Goal: Information Seeking & Learning: Learn about a topic

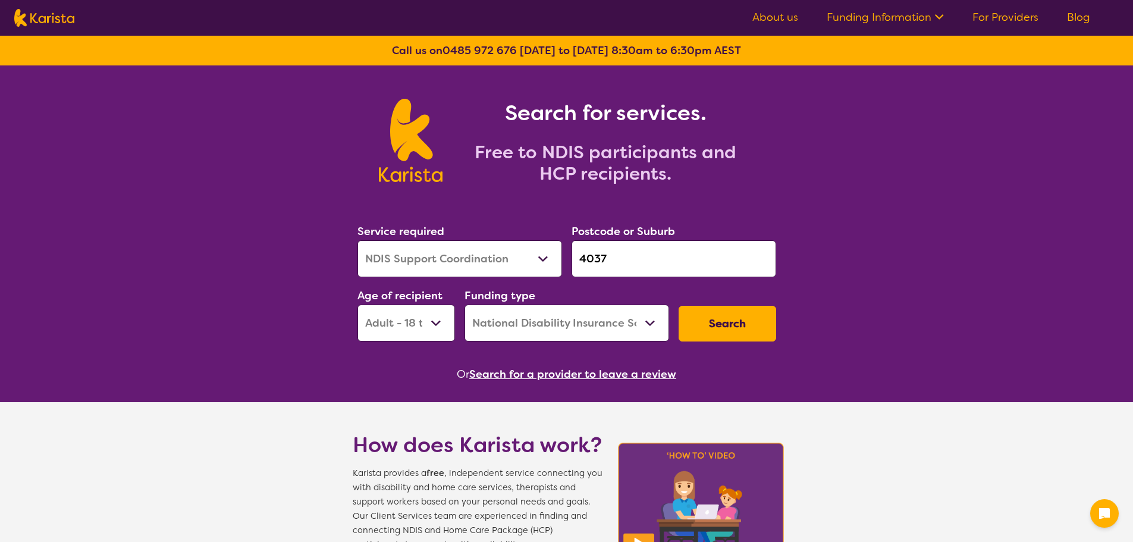
select select "NDIS Support Coordination"
select select "AD"
select select "NDIS"
select select "Behaviour support"
click at [357, 240] on select "Allied Health Assistant Assessment (ADHD or Autism) Behaviour support Counselli…" at bounding box center [459, 258] width 205 height 37
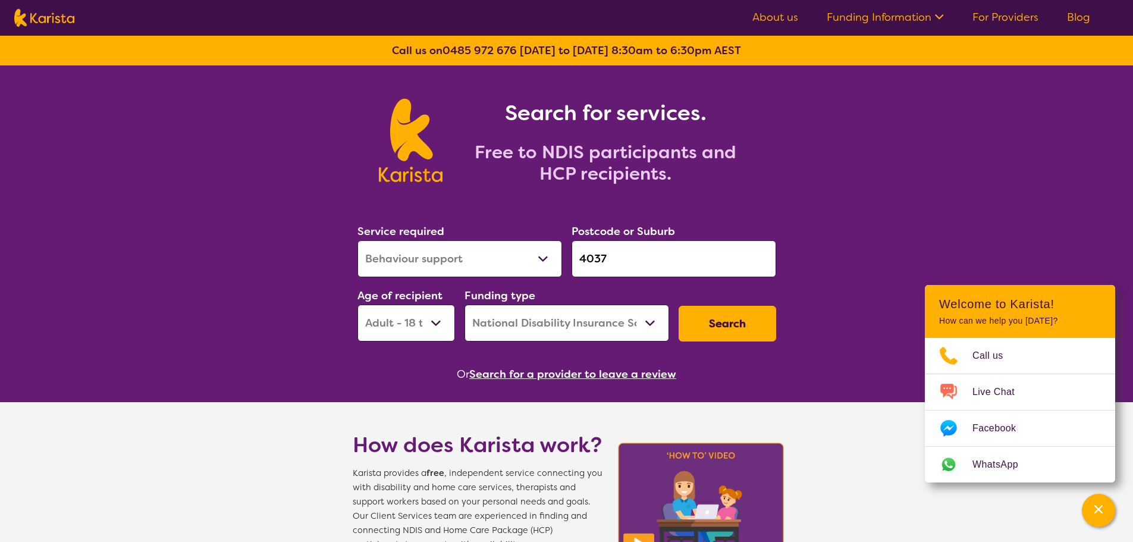
click at [409, 322] on select "Early Childhood - 0 to 9 Child - 10 to 11 Adolescent - 12 to 17 Adult - 18 to 6…" at bounding box center [406, 322] width 98 height 37
click at [450, 255] on select "Allied Health Assistant Assessment (ADHD or Autism) Behaviour support Counselli…" at bounding box center [459, 258] width 205 height 37
click at [397, 323] on select "Early Childhood - 0 to 9 Child - 10 to 11 Adolescent - 12 to 17 Adult - 18 to 6…" at bounding box center [406, 322] width 98 height 37
select select "CH"
click at [357, 304] on select "Early Childhood - 0 to 9 Child - 10 to 11 Adolescent - 12 to 17 Adult - 18 to 6…" at bounding box center [406, 322] width 98 height 37
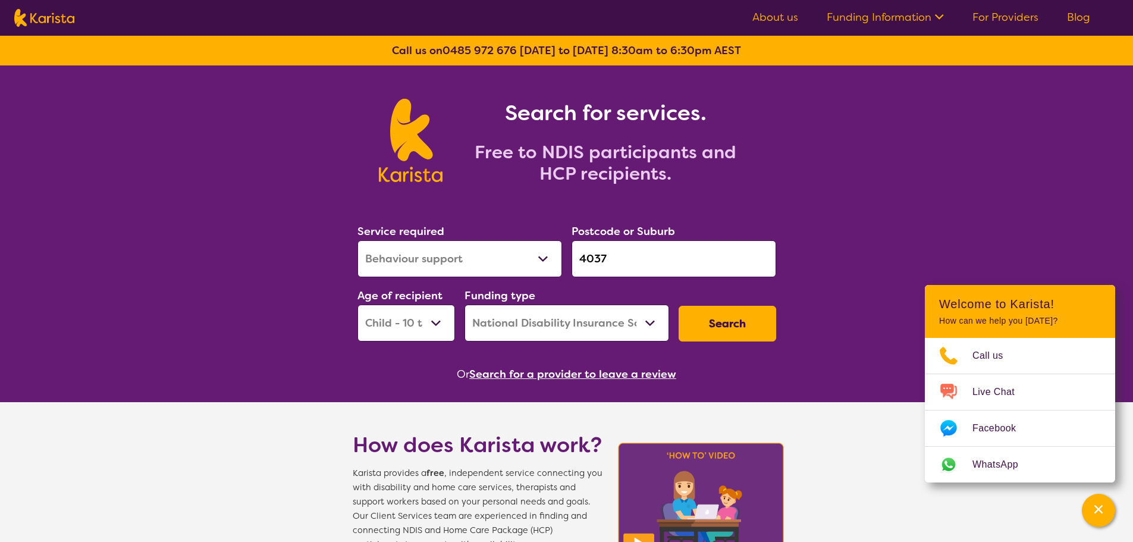
click at [714, 324] on button "Search" at bounding box center [727, 324] width 98 height 36
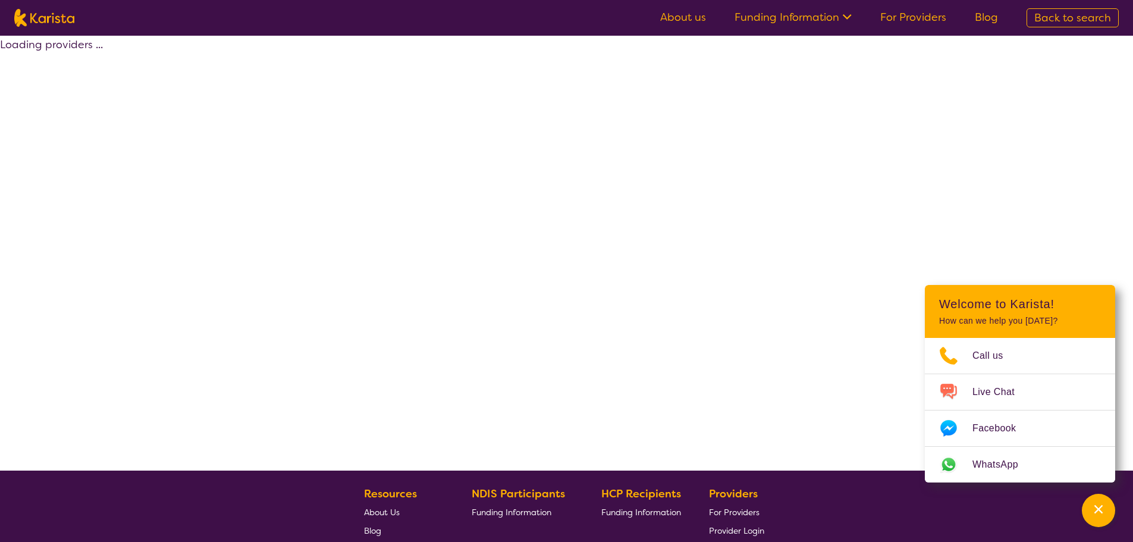
select select "by_score"
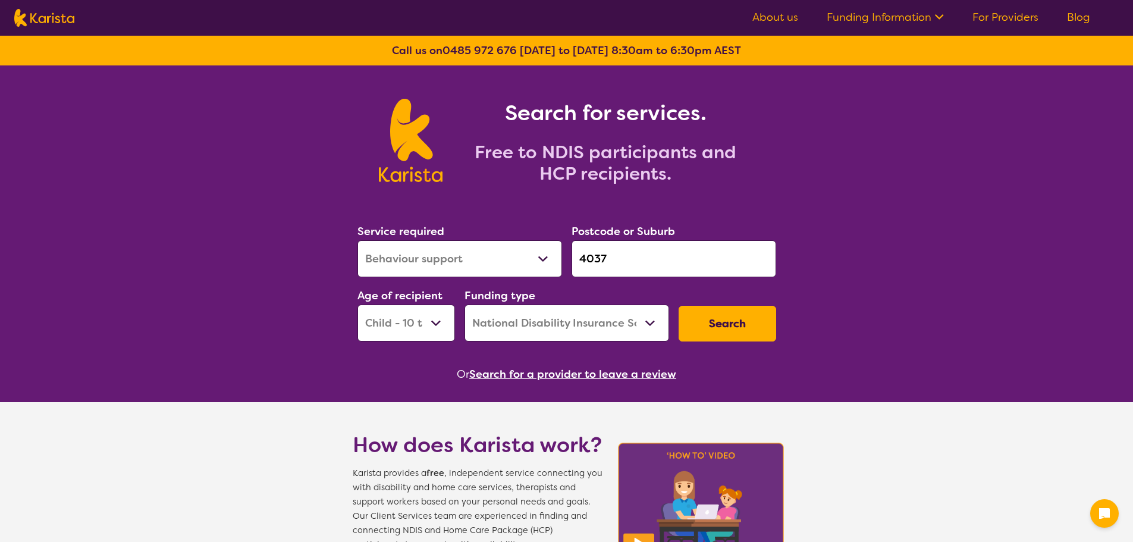
select select "Behaviour support"
select select "CH"
select select "NDIS"
click at [636, 257] on input "4037" at bounding box center [673, 258] width 205 height 37
drag, startPoint x: 610, startPoint y: 255, endPoint x: 511, endPoint y: 252, distance: 98.2
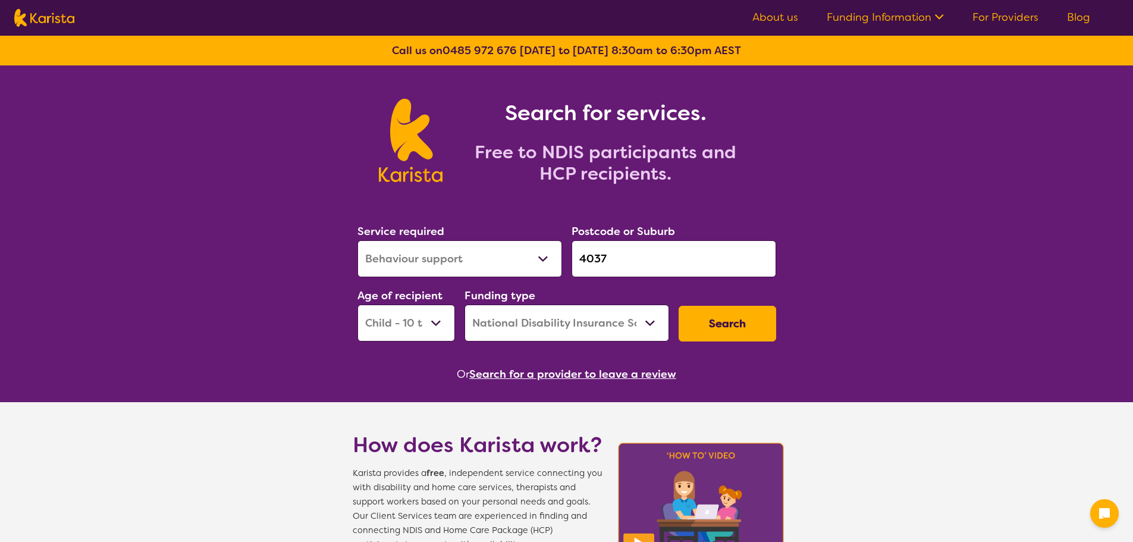
click at [511, 252] on div "Service required Allied Health Assistant Assessment (ADHD or Autism) Behaviour …" at bounding box center [567, 282] width 428 height 128
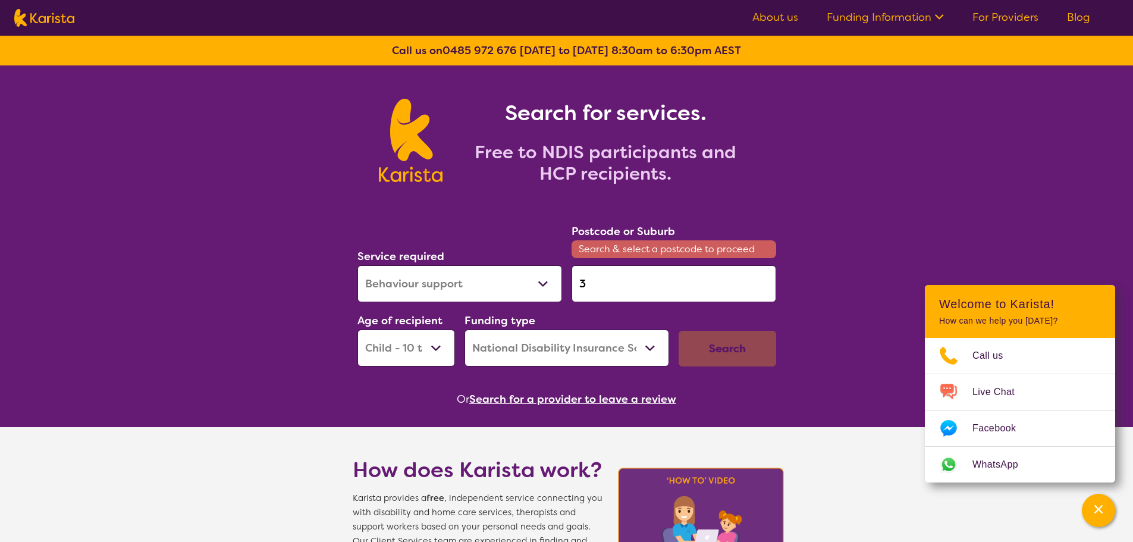
click at [599, 287] on input "3" at bounding box center [673, 283] width 205 height 37
type input "3000"
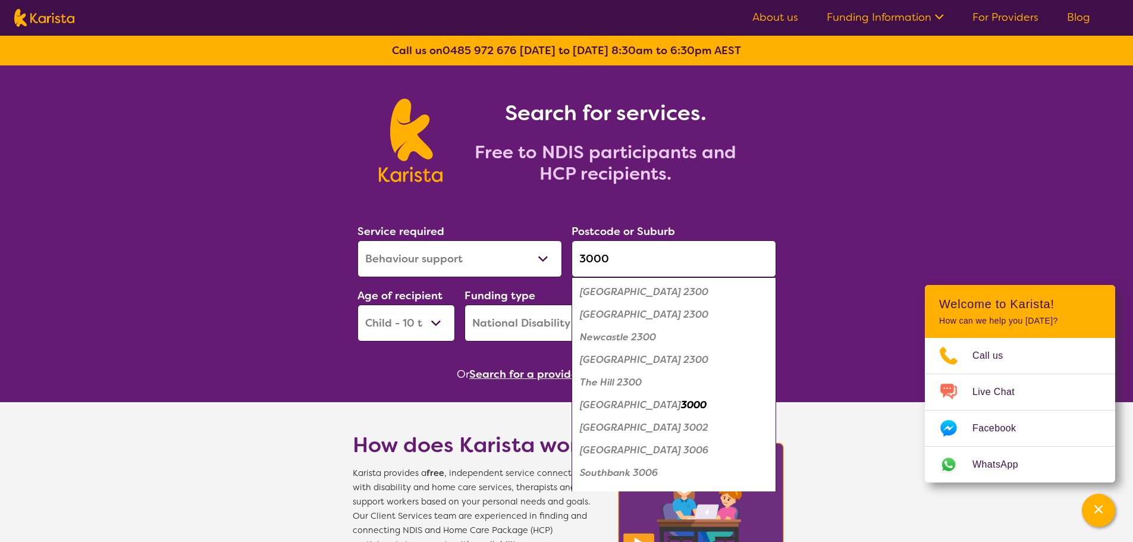
click button "Search" at bounding box center [727, 324] width 98 height 36
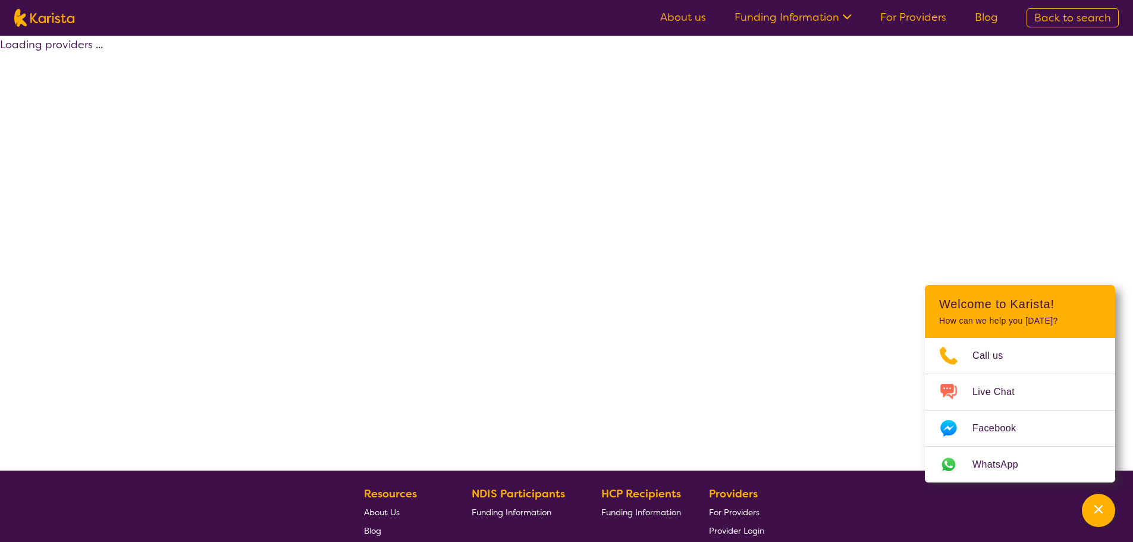
select select "by_score"
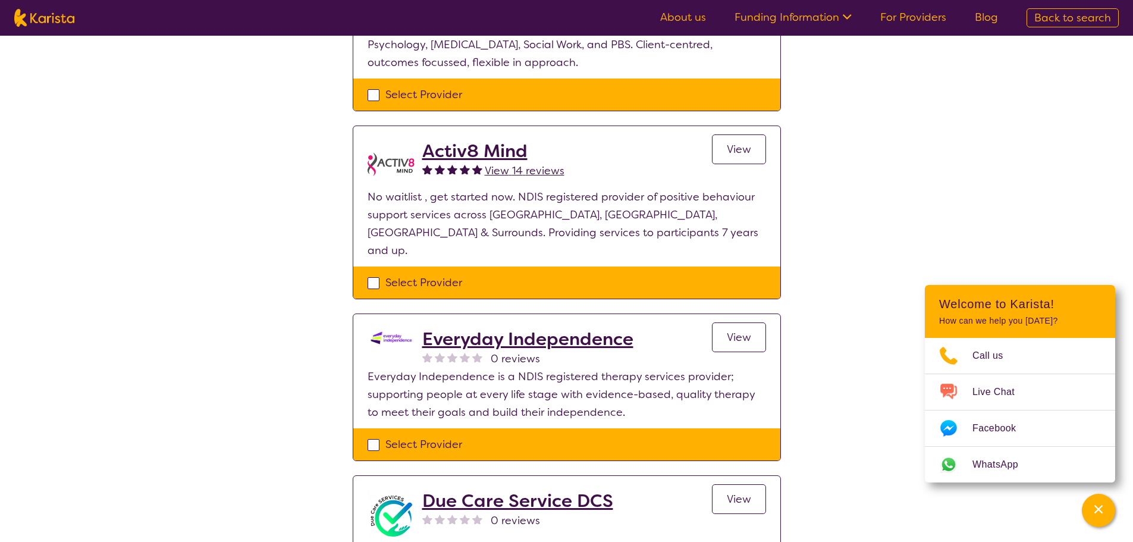
scroll to position [595, 0]
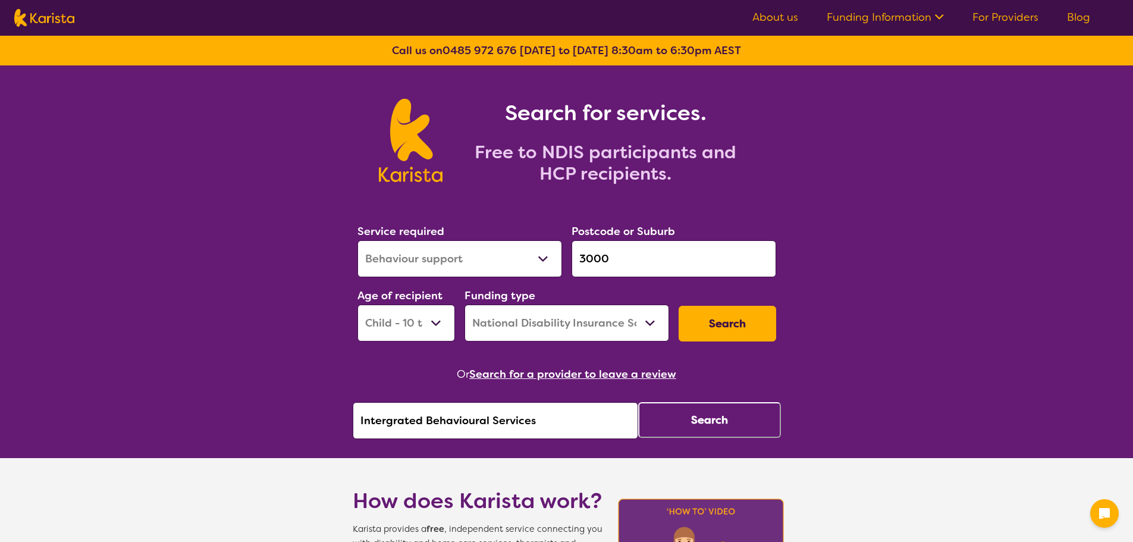
select select "Behaviour support"
select select "CH"
select select "NDIS"
drag, startPoint x: 595, startPoint y: 438, endPoint x: 156, endPoint y: 404, distance: 440.1
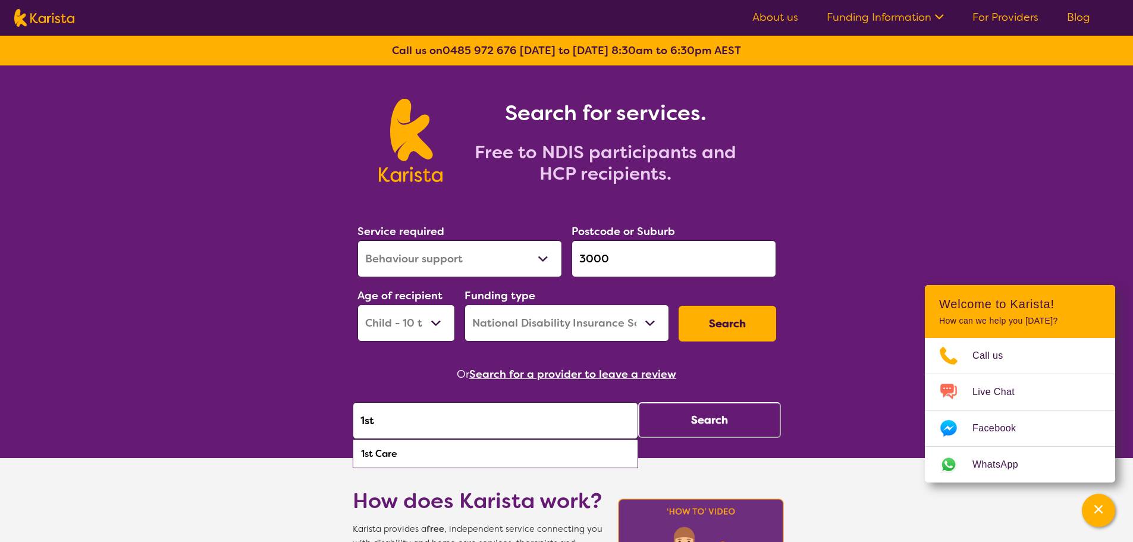
drag, startPoint x: 400, startPoint y: 451, endPoint x: 587, endPoint y: 435, distance: 188.1
click at [401, 451] on div "1st Care" at bounding box center [496, 453] width 274 height 23
type input "1st Care"
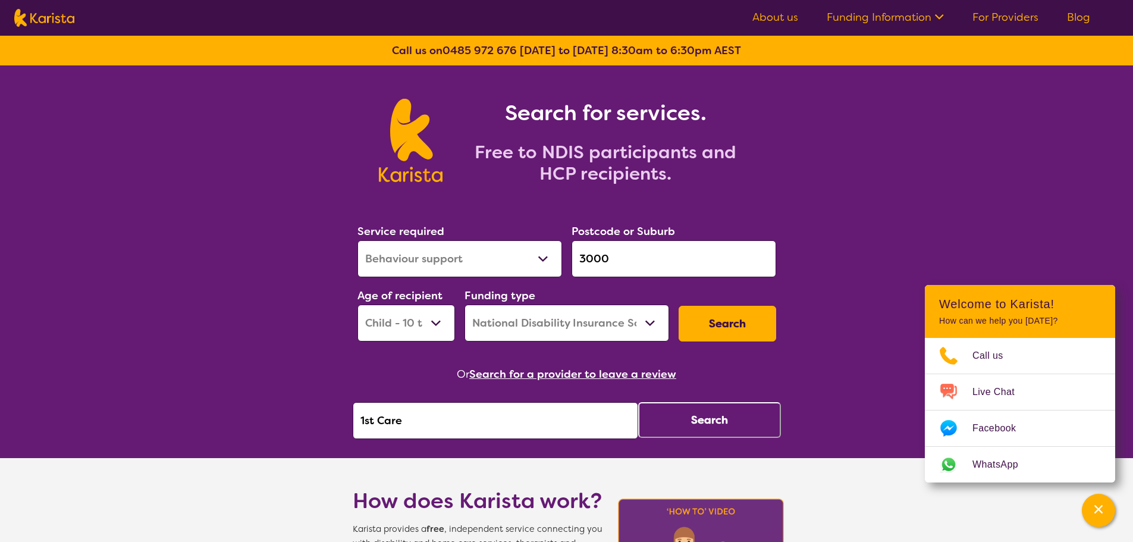
click at [685, 422] on button "Search" at bounding box center [709, 420] width 143 height 36
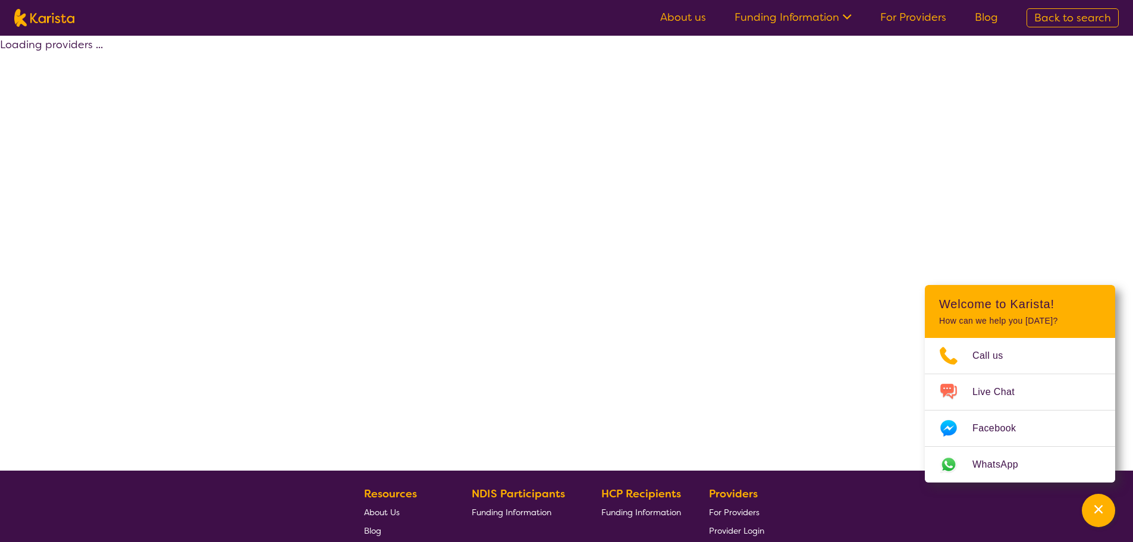
select select "by_score"
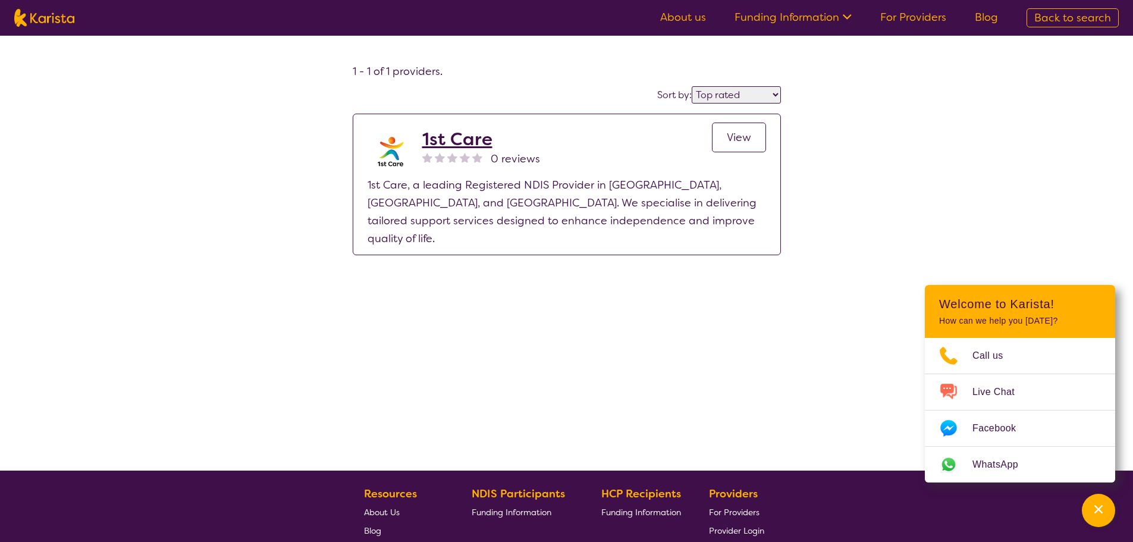
click at [738, 141] on span "View" at bounding box center [739, 137] width 24 height 14
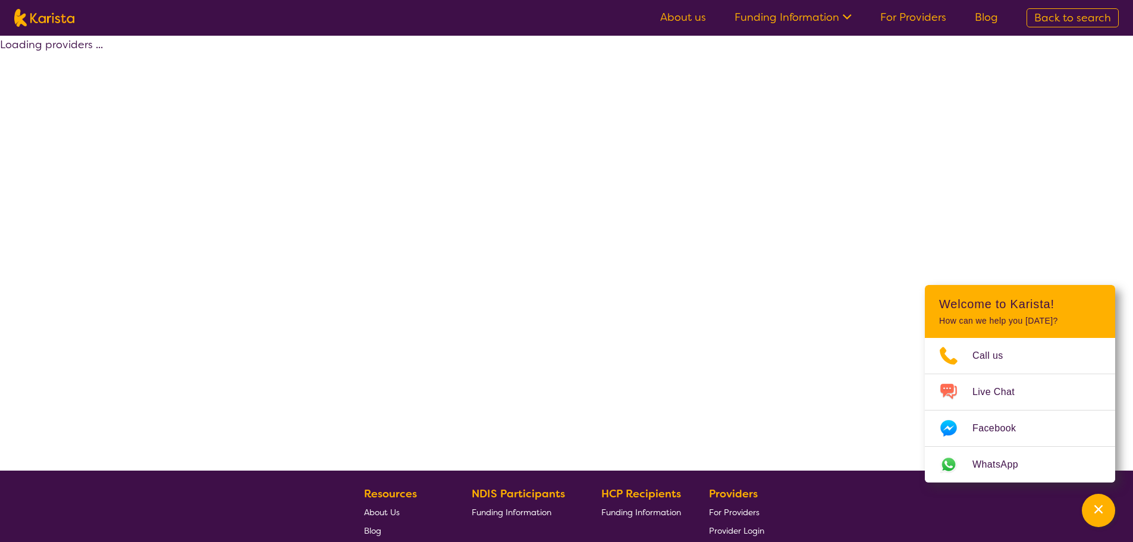
select select "by_score"
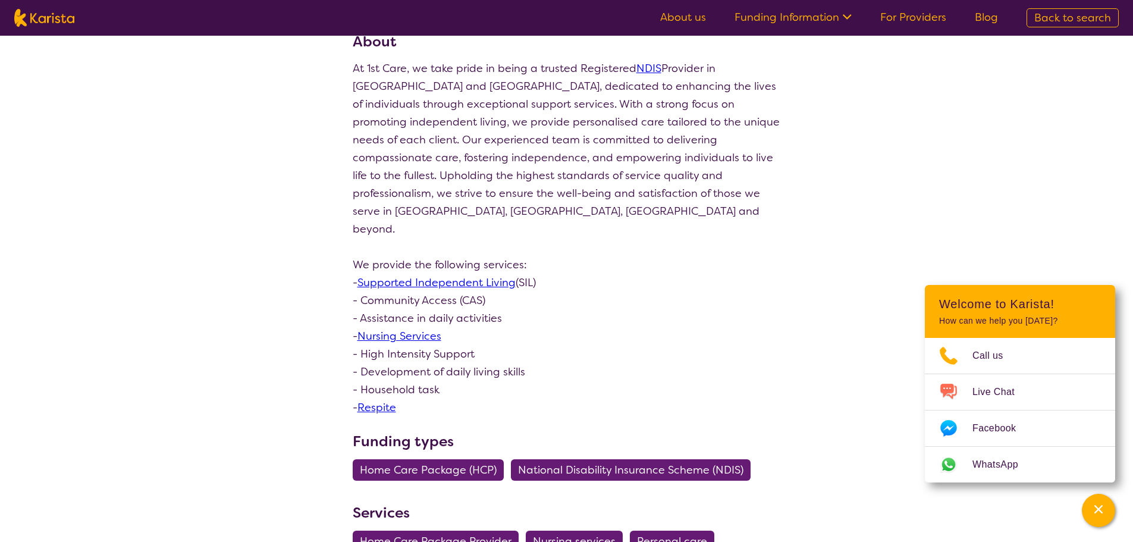
scroll to position [297, 0]
